Goal: Information Seeking & Learning: Learn about a topic

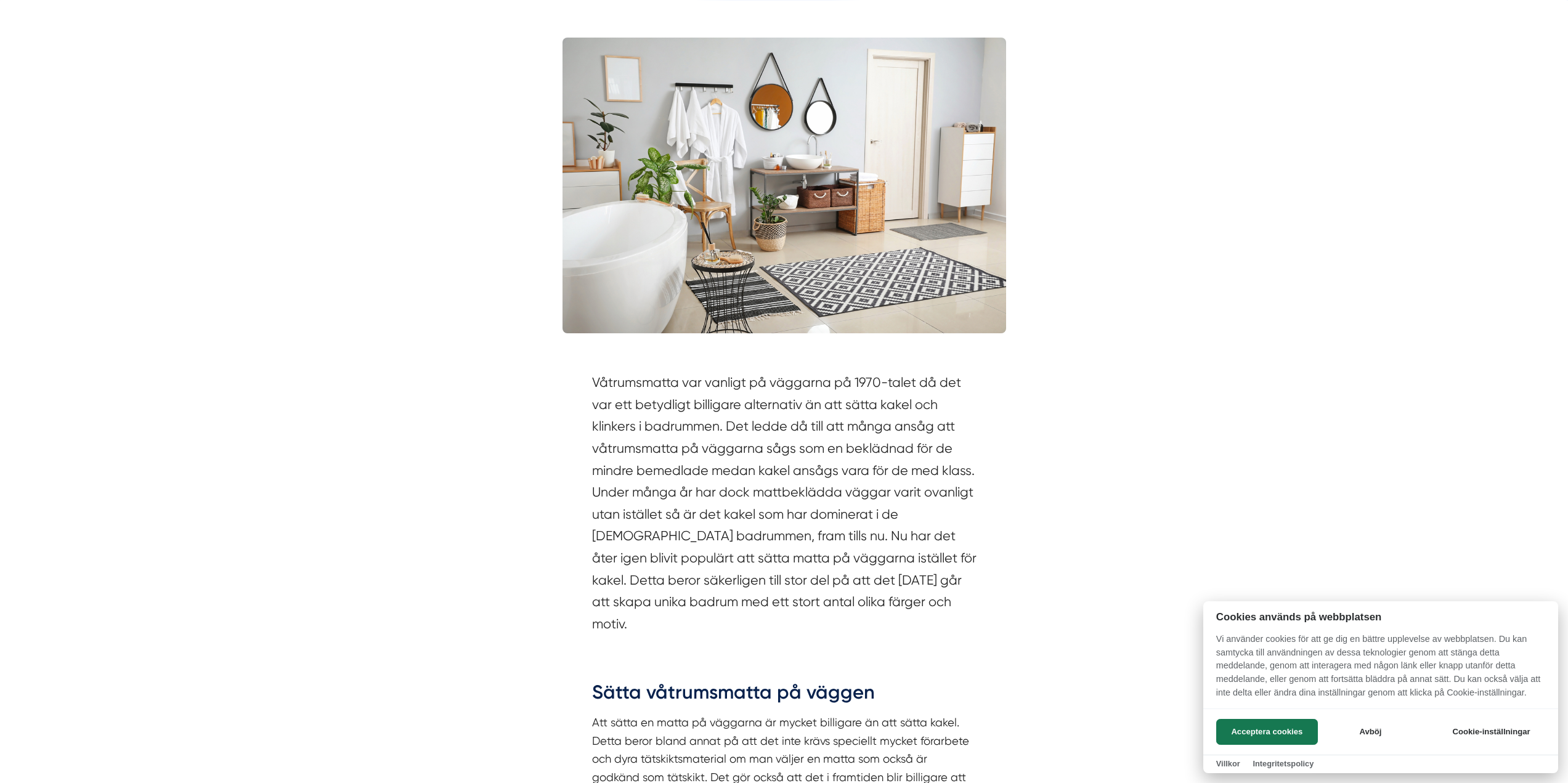
scroll to position [369, 0]
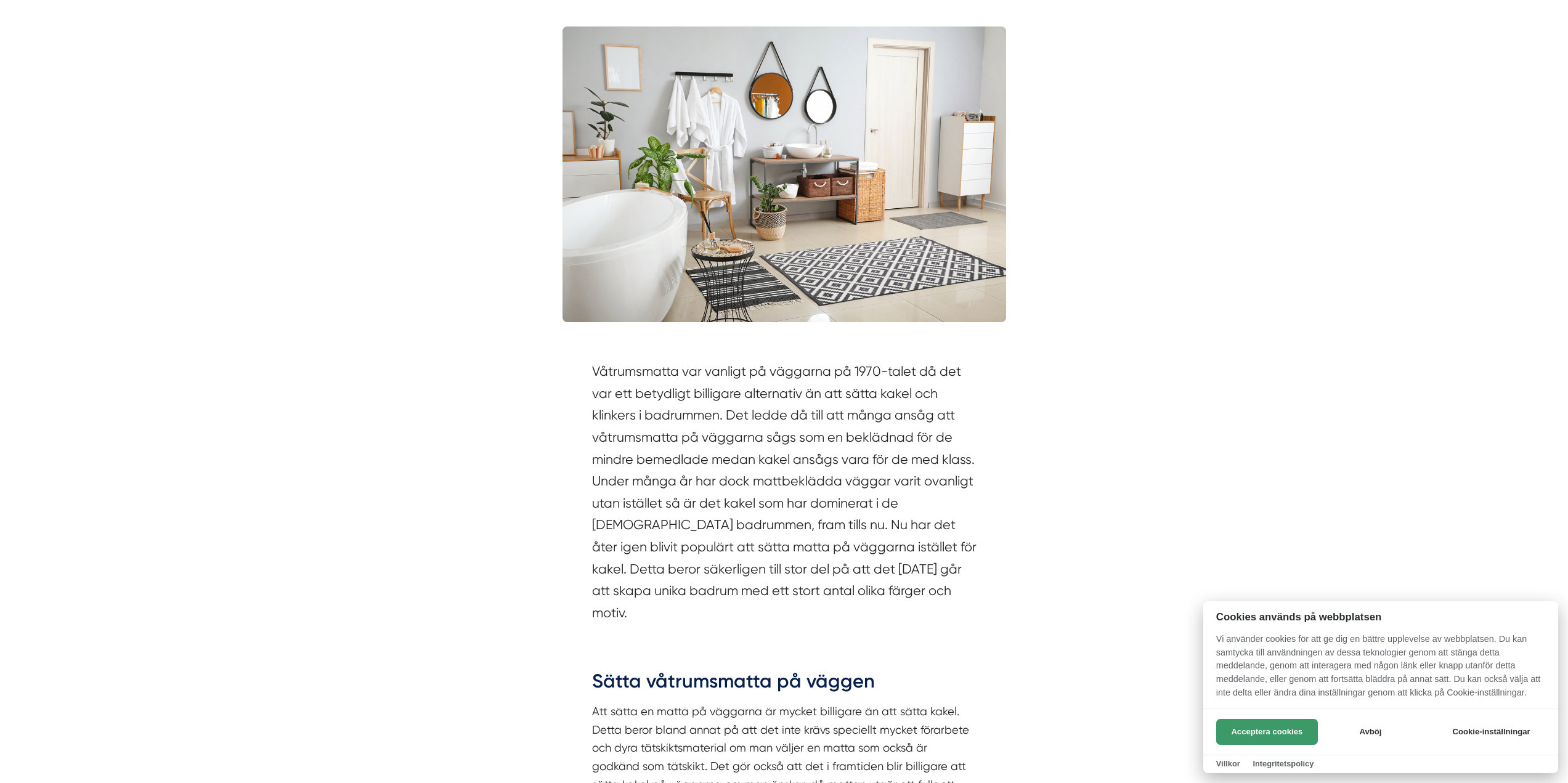
click at [1244, 726] on button "Acceptera cookies" at bounding box center [1268, 732] width 102 height 26
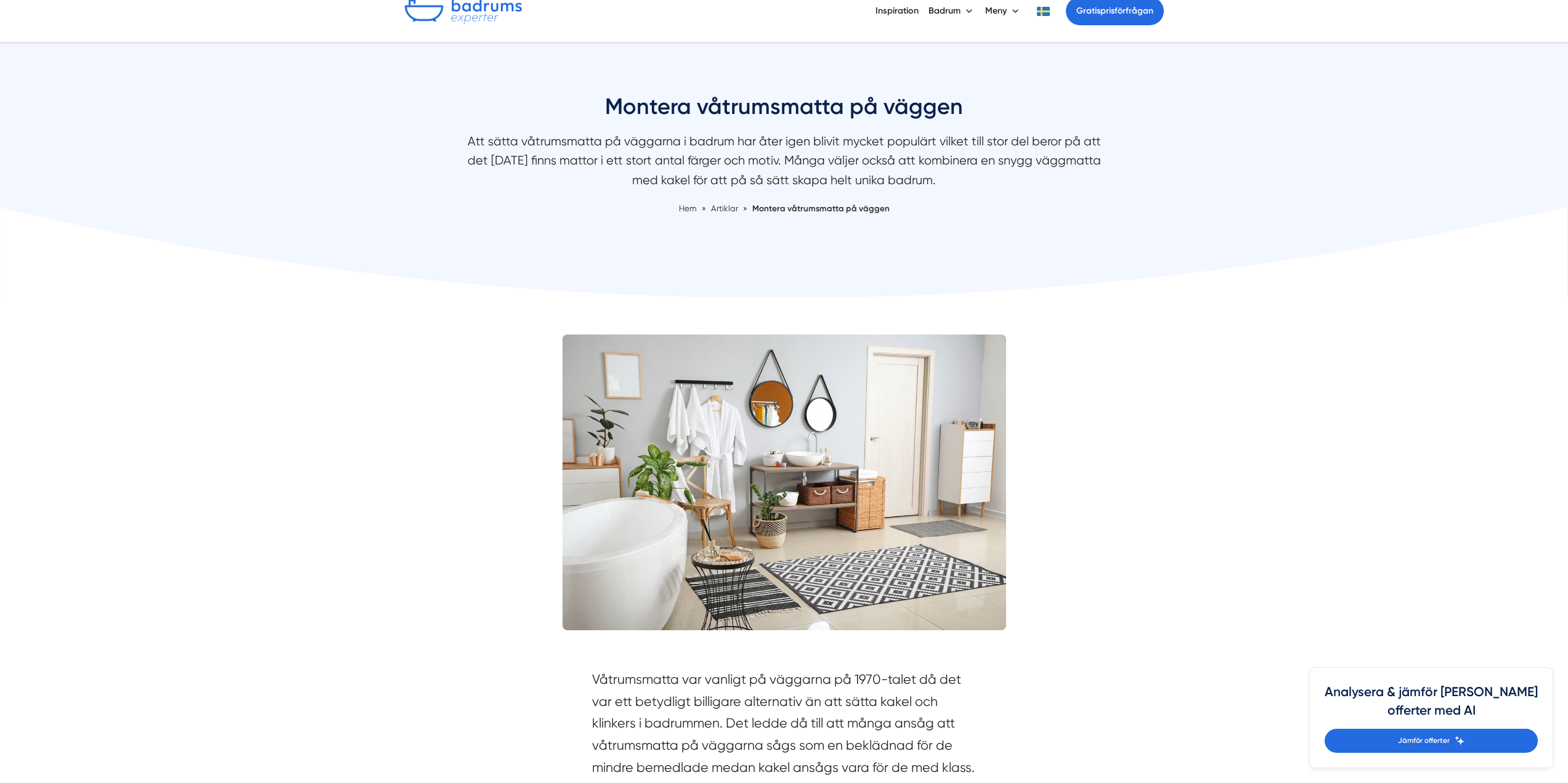
scroll to position [0, 0]
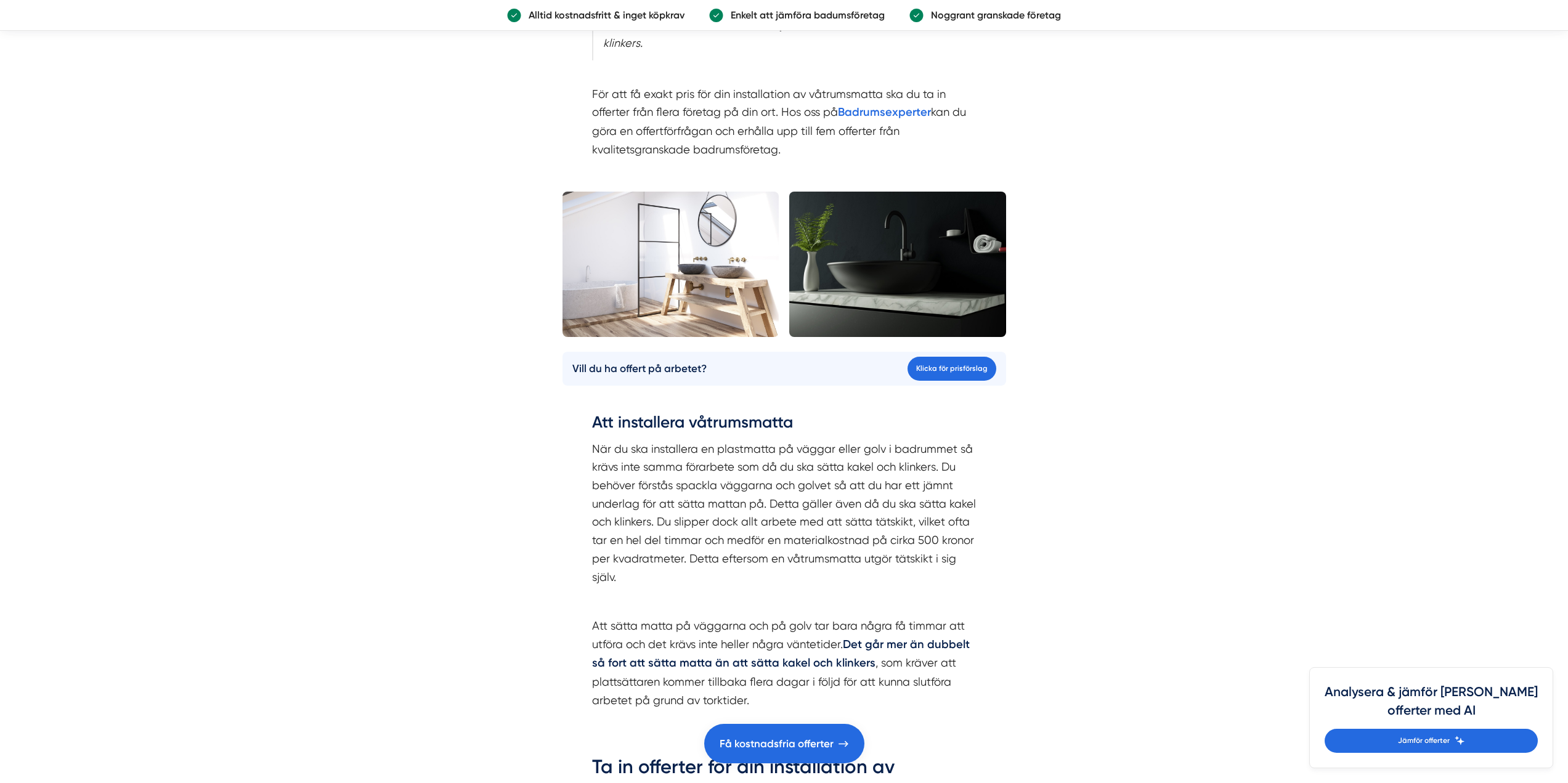
scroll to position [1479, 0]
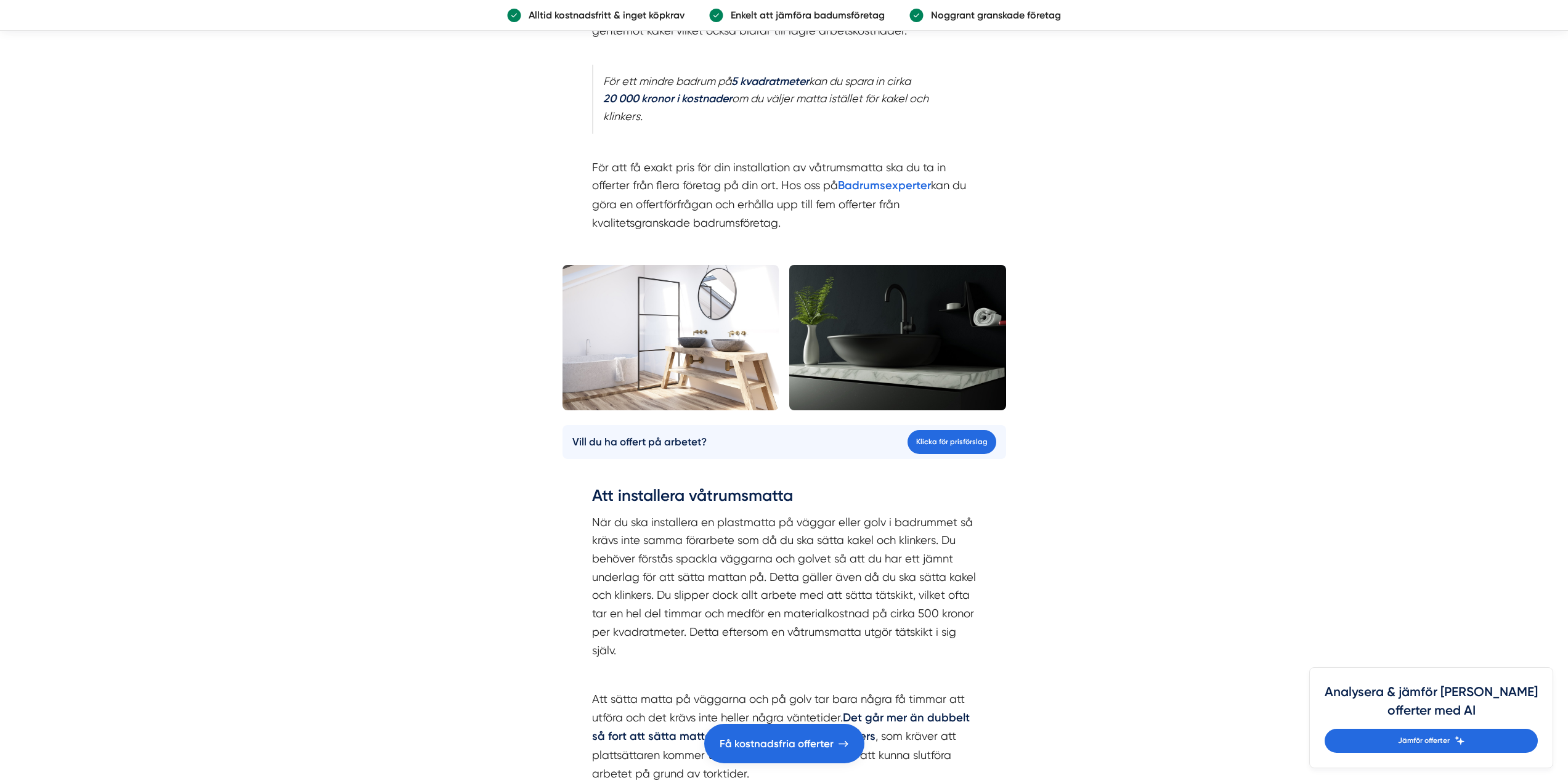
click at [731, 377] on img at bounding box center [671, 337] width 217 height 145
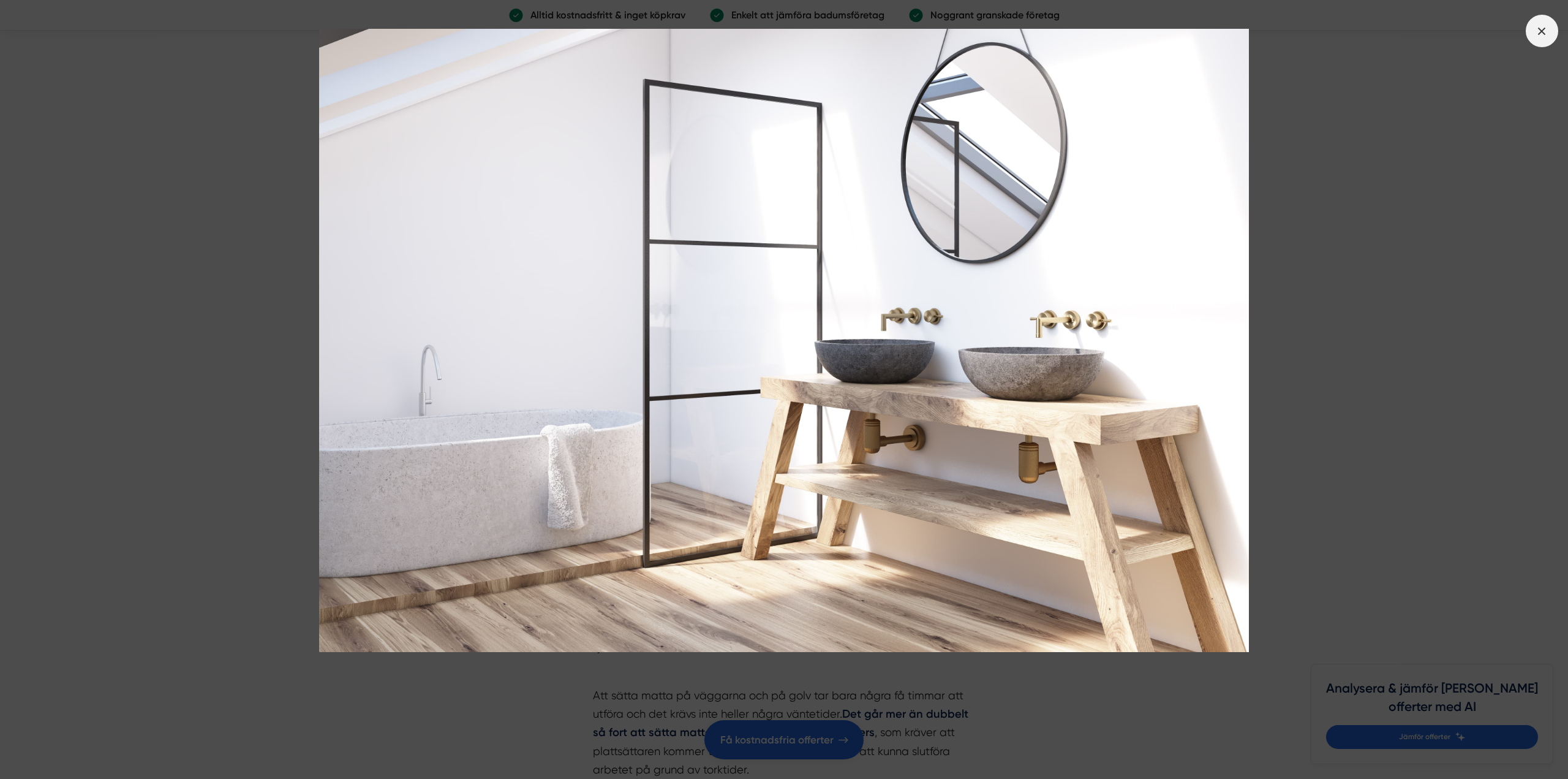
click at [1546, 34] on icon at bounding box center [1541, 31] width 14 height 14
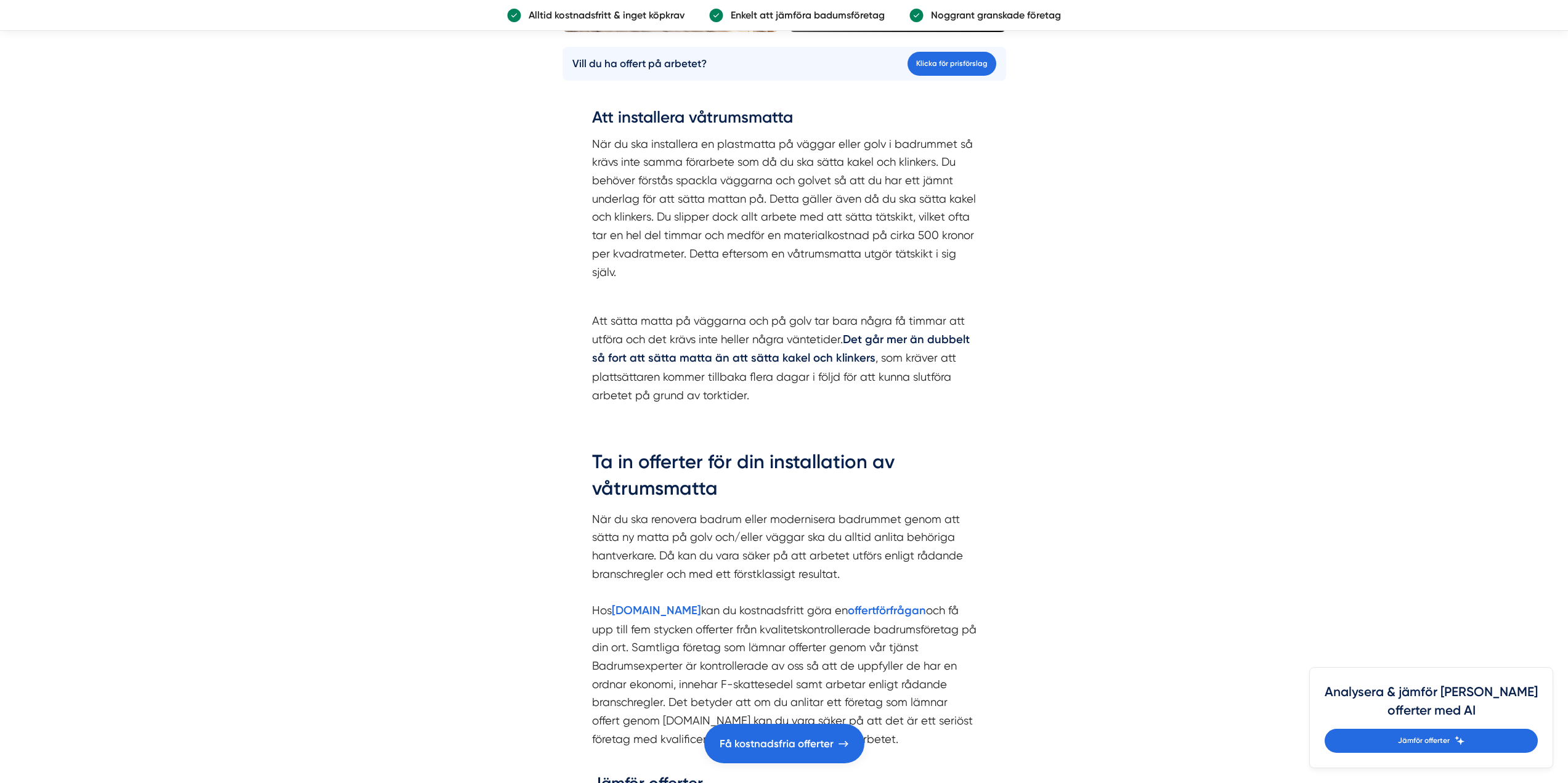
scroll to position [1540, 0]
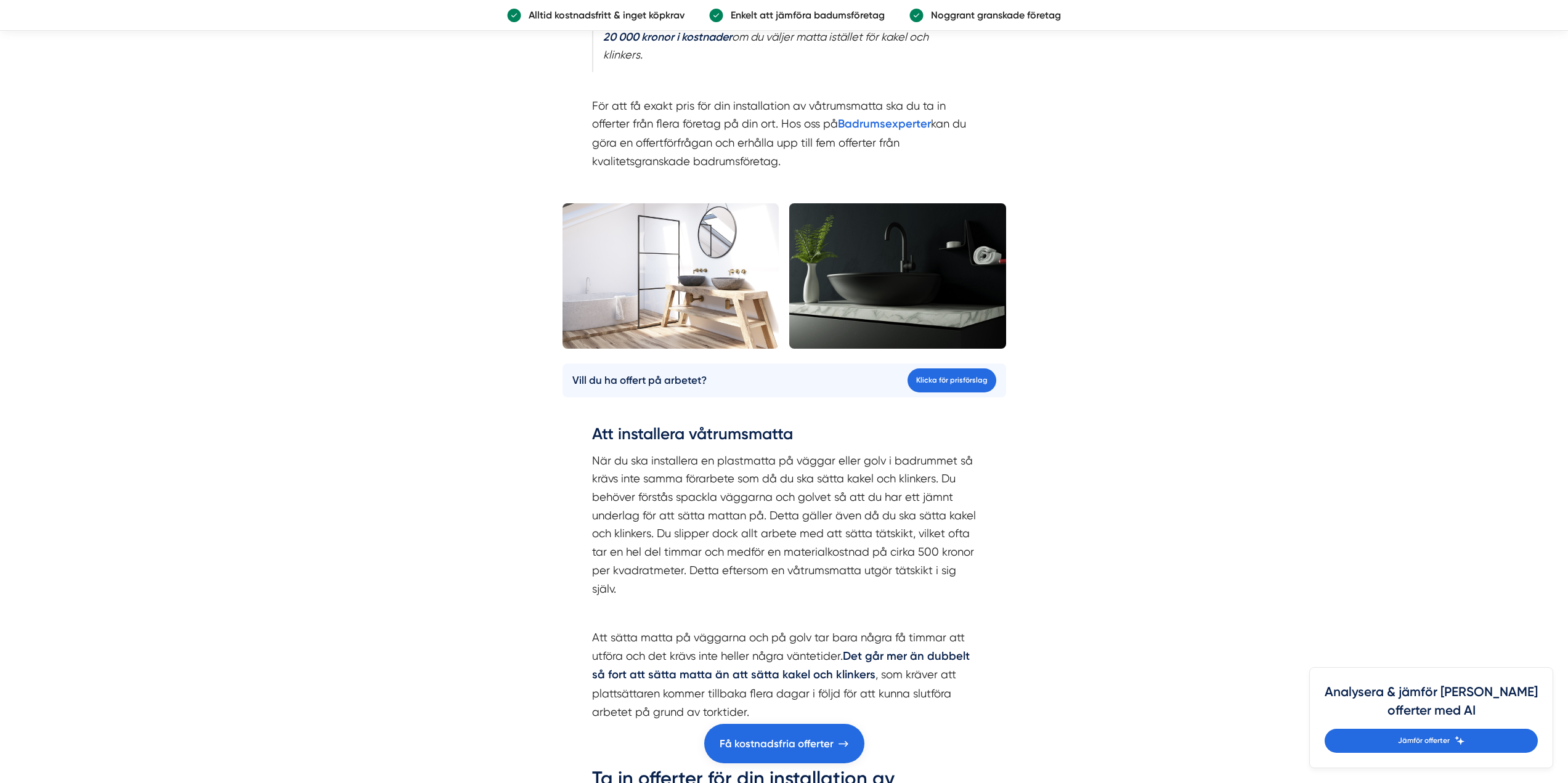
drag, startPoint x: 1175, startPoint y: 418, endPoint x: 1140, endPoint y: 380, distance: 51.7
